Goal: Information Seeking & Learning: Learn about a topic

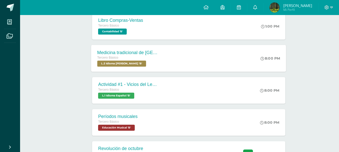
scroll to position [151, 0]
click at [142, 87] on div "Actividad #1 - Vicios del LenguaJe" at bounding box center [127, 84] width 61 height 5
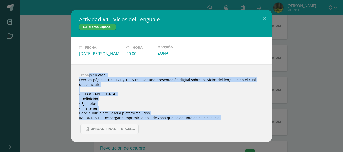
drag, startPoint x: 76, startPoint y: 67, endPoint x: 253, endPoint y: 130, distance: 188.2
click at [253, 130] on div "Trabajo en casa: Leer las páginas 120, 121 y 122 y realizar una presentación di…" at bounding box center [171, 104] width 201 height 78
click at [42, 94] on div "Actividad #1 - Vicios del LenguaJe L.1 Idioma Español Fecha: Martes 12 de Agost…" at bounding box center [171, 76] width 339 height 133
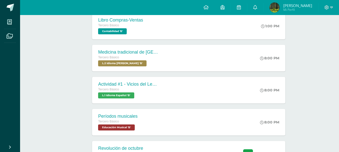
click at [73, 118] on div at bounding box center [78, 122] width 25 height 27
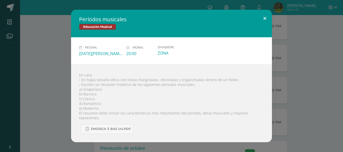
click at [262, 42] on div "Fecha: Martes 12 de Agosto Hora: 20:00 División: ZONA" at bounding box center [171, 50] width 201 height 27
click at [264, 23] on button at bounding box center [265, 18] width 14 height 17
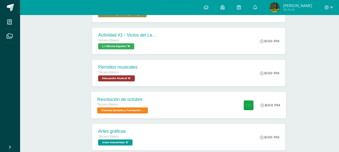
scroll to position [201, 0]
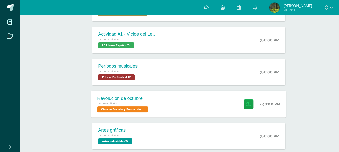
click at [172, 102] on div "Revolución de octubre Tercero Básico Ciencias Sociales y Formación Ciudadana 'B…" at bounding box center [188, 104] width 195 height 27
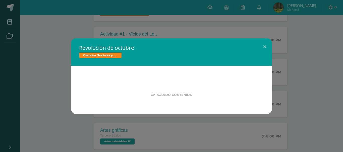
click at [50, 92] on div "Revolución de octubre Ciencias Sociales y Formación Ciudadana Cargando contenido" at bounding box center [171, 76] width 339 height 76
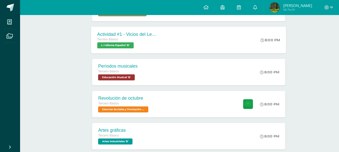
click at [148, 36] on div "Actividad #1 - Vicios del LenguaJe" at bounding box center [127, 34] width 61 height 5
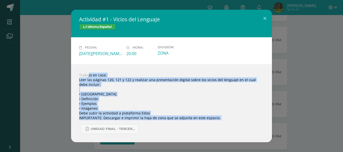
drag, startPoint x: 74, startPoint y: 67, endPoint x: 180, endPoint y: 122, distance: 118.6
click at [180, 122] on div "Trabajo en casa: Leer las páginas 120, 121 y 122 y realizar una presentación di…" at bounding box center [171, 104] width 201 height 78
click at [39, 96] on div "Actividad #1 - Vicios del LenguaJe L.1 Idioma Español Fecha: Martes 12 de Agost…" at bounding box center [171, 76] width 339 height 133
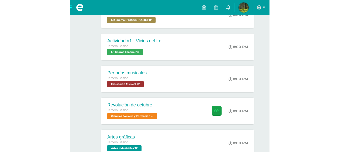
scroll to position [191, 0]
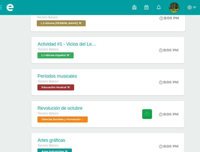
click at [173, 31] on div "8:00 PM" at bounding box center [171, 18] width 27 height 27
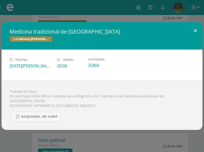
click at [196, 29] on button at bounding box center [195, 30] width 14 height 17
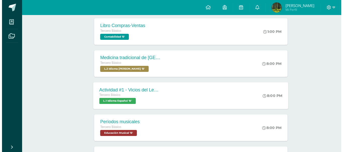
scroll to position [141, 0]
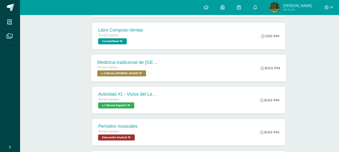
click at [152, 73] on div "Tercero Básico L.2 Idioma Maya Kaqchikel 'B'" at bounding box center [127, 71] width 61 height 12
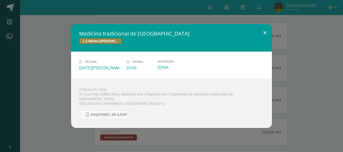
click at [266, 35] on button at bounding box center [265, 32] width 14 height 17
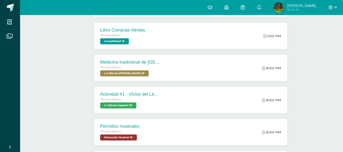
click at [118, 107] on span "L.1 Idioma Español 'B'" at bounding box center [118, 106] width 36 height 6
click at [118, 107] on div "Trabajo en casa: Leer las páginas 120, 121 y 122 y realizar una presentación di…" at bounding box center [171, 101] width 181 height 70
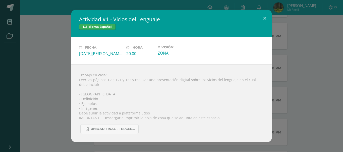
click at [77, 78] on div "Trabajo en casa: Leer las páginas 120, 121 y 122 y realizar una presentación di…" at bounding box center [171, 104] width 201 height 78
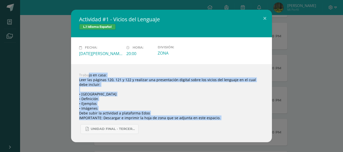
drag, startPoint x: 75, startPoint y: 67, endPoint x: 157, endPoint y: 108, distance: 92.1
click at [166, 123] on div "Trabajo en casa: Leer las páginas 120, 121 y 122 y realizar una presentación di…" at bounding box center [171, 104] width 201 height 78
click at [125, 132] on link "UNIDAD FINAL - TERCERO BASICO A-B-C.pdf" at bounding box center [109, 130] width 58 height 10
